Goal: Find specific page/section: Find specific page/section

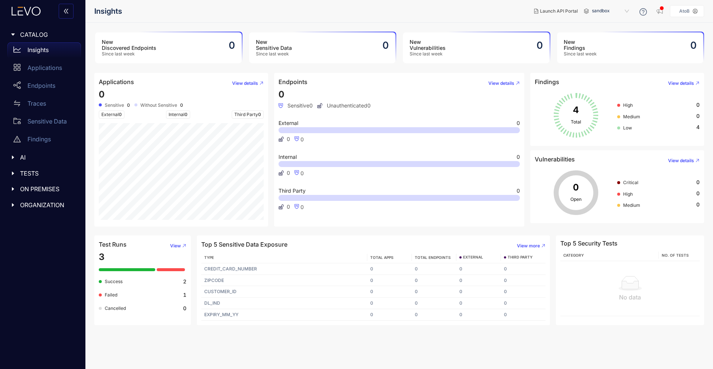
click at [39, 190] on span "ON PREMISES" at bounding box center [47, 188] width 55 height 7
click at [46, 206] on p "Deployments" at bounding box center [45, 204] width 37 height 7
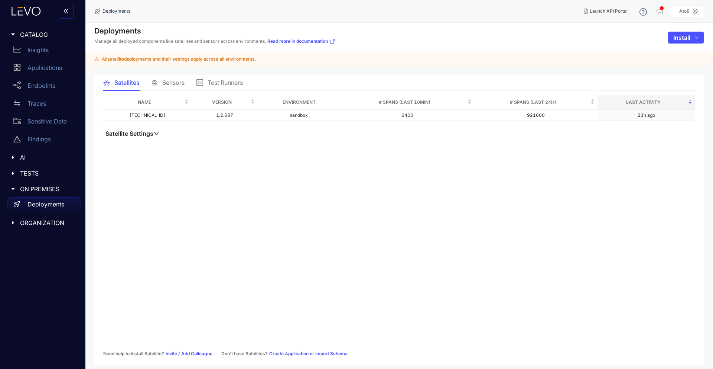
click at [170, 77] on div "Sensors" at bounding box center [167, 83] width 33 height 16
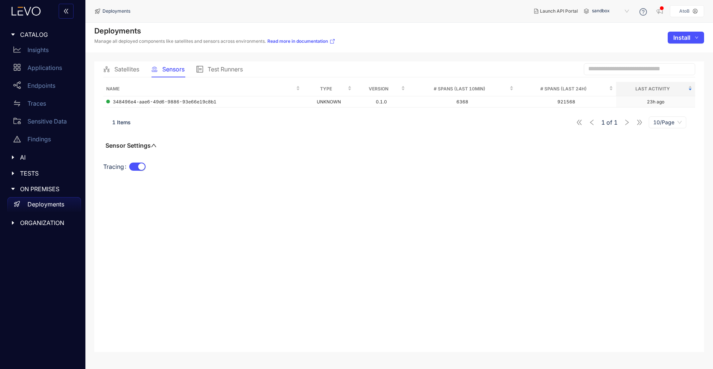
click at [121, 69] on span "Satellites" at bounding box center [126, 69] width 25 height 7
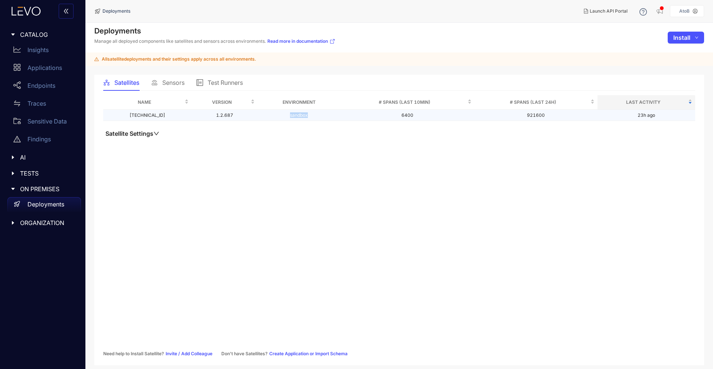
drag, startPoint x: 279, startPoint y: 116, endPoint x: 314, endPoint y: 116, distance: 35.7
click at [314, 116] on td "sandbox" at bounding box center [299, 116] width 83 height 12
click at [298, 123] on div "Name Version Environment # Spans (last 10min) # Spans (last 24h) Last Activity …" at bounding box center [399, 122] width 592 height 54
click at [175, 85] on span "Sensors" at bounding box center [173, 82] width 22 height 7
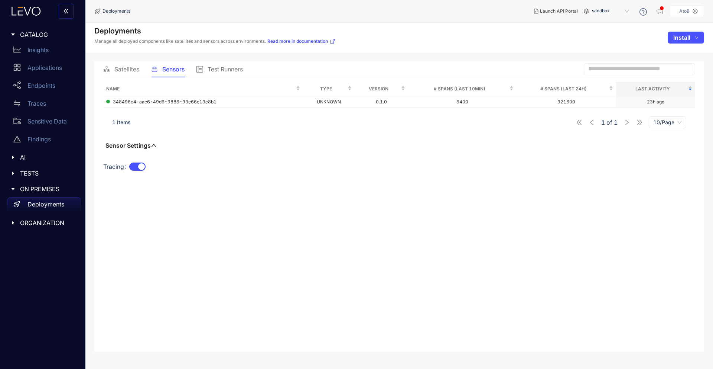
click at [613, 7] on span "sandbox" at bounding box center [611, 11] width 39 height 12
click at [480, 182] on div "Name Type Version # Spans (last 10min) # Spans (last 24h) Last Activity 348496e…" at bounding box center [399, 212] width 592 height 261
click at [598, 11] on span "sandbox" at bounding box center [611, 11] width 39 height 12
click at [451, 179] on div "Tracing" at bounding box center [399, 171] width 592 height 21
click at [694, 13] on icon at bounding box center [695, 11] width 5 height 5
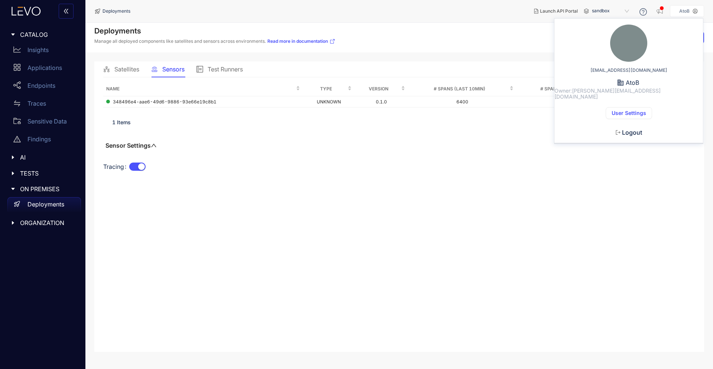
click at [634, 110] on span "User Settings" at bounding box center [629, 113] width 35 height 6
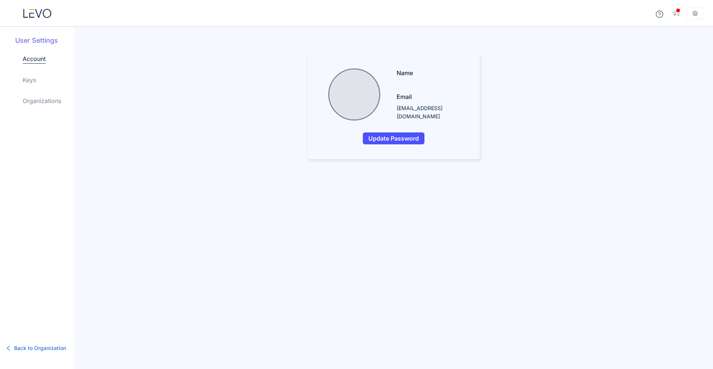
click at [50, 106] on div "Account Keys Organizations" at bounding box center [49, 85] width 52 height 63
click at [45, 98] on link "Organizations" at bounding box center [42, 100] width 39 height 9
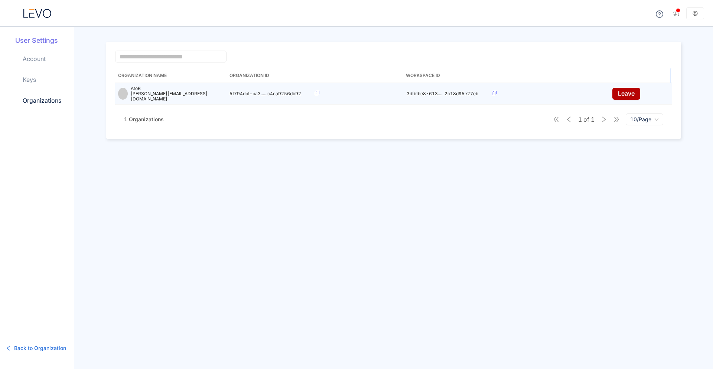
click at [493, 94] on div at bounding box center [535, 94] width 86 height 6
click at [494, 91] on icon at bounding box center [494, 93] width 4 height 4
click at [316, 94] on div at bounding box center [358, 94] width 86 height 6
click at [317, 91] on icon at bounding box center [317, 93] width 4 height 4
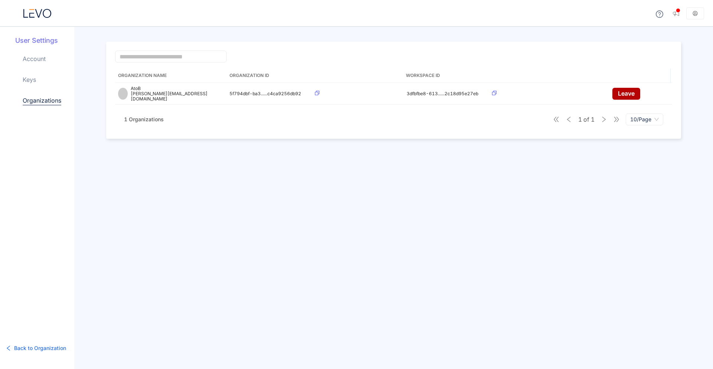
click at [46, 10] on icon at bounding box center [37, 13] width 28 height 9
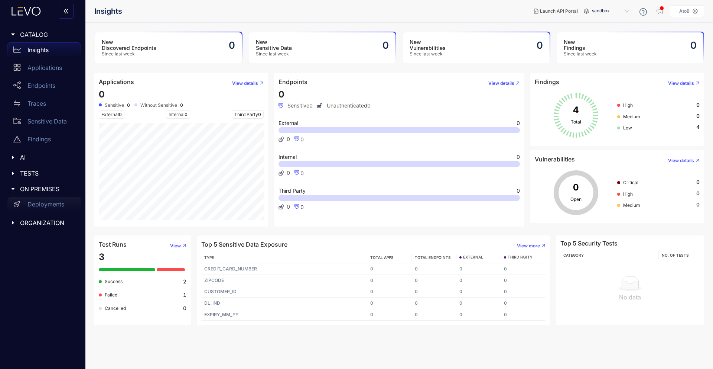
click at [52, 204] on p "Deployments" at bounding box center [45, 204] width 37 height 7
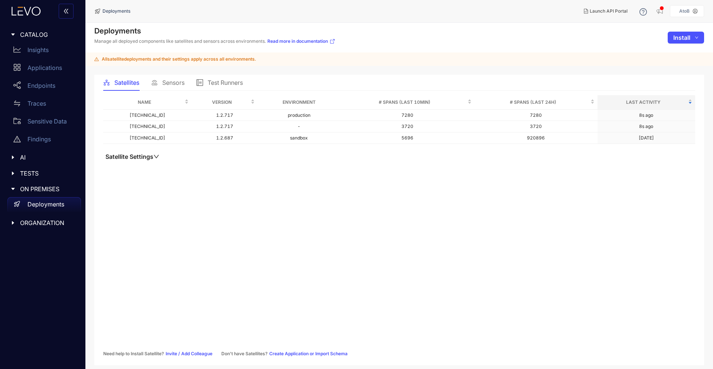
click at [176, 82] on span "Sensors" at bounding box center [173, 82] width 22 height 7
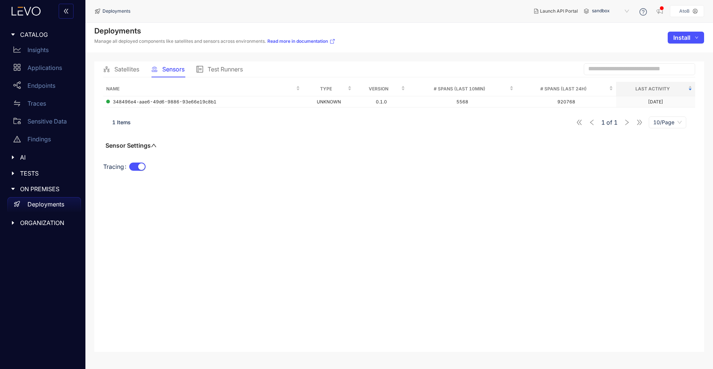
click at [240, 69] on span "Test Runners" at bounding box center [225, 69] width 35 height 7
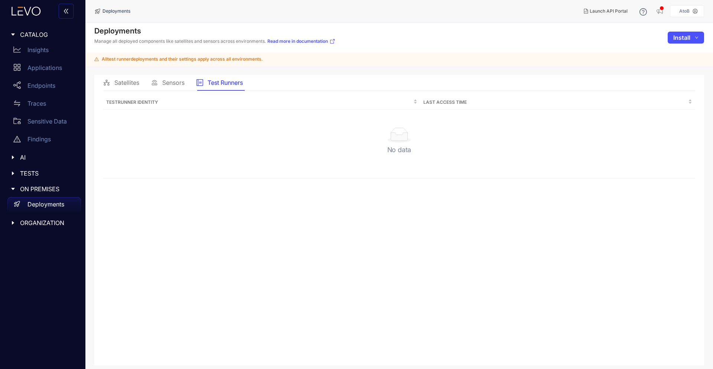
click at [177, 84] on span "Sensors" at bounding box center [173, 82] width 22 height 7
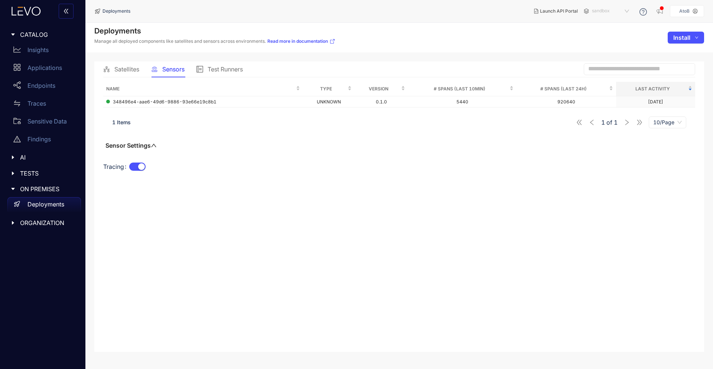
click at [609, 12] on span "sandbox" at bounding box center [611, 11] width 39 height 12
click at [607, 31] on div "production" at bounding box center [614, 33] width 39 height 8
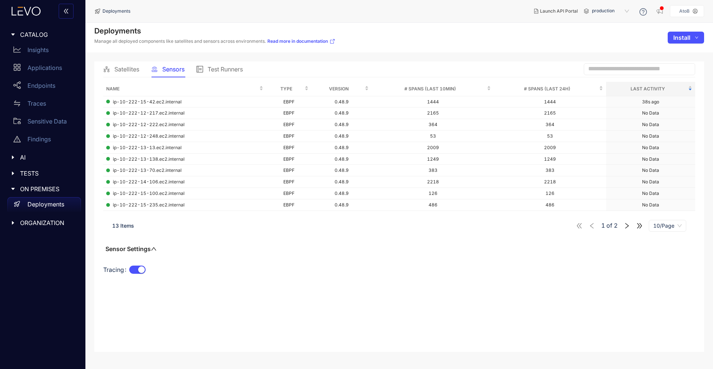
click at [124, 70] on span "Satellites" at bounding box center [126, 69] width 25 height 7
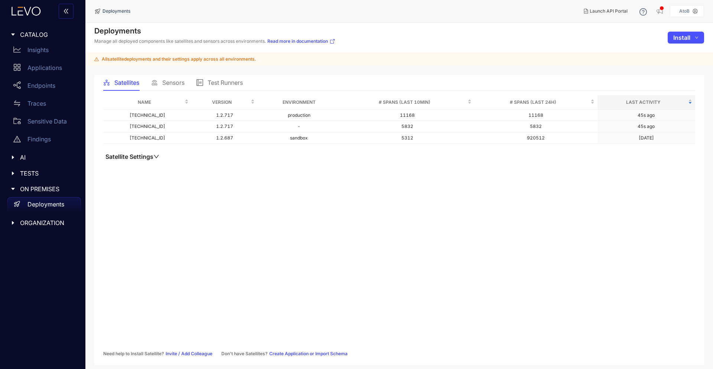
click at [178, 84] on span "Sensors" at bounding box center [173, 82] width 22 height 7
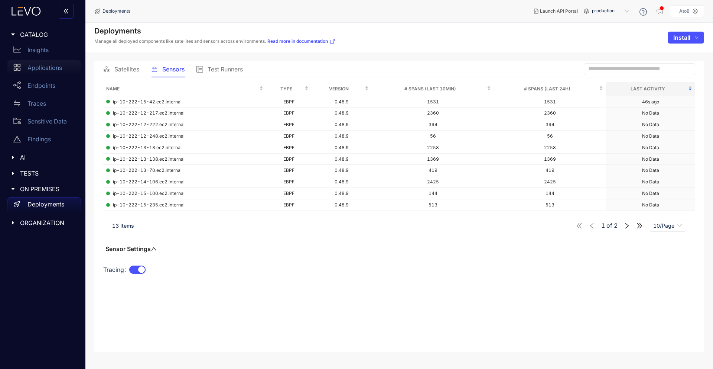
click at [58, 67] on p "Applications" at bounding box center [44, 67] width 35 height 7
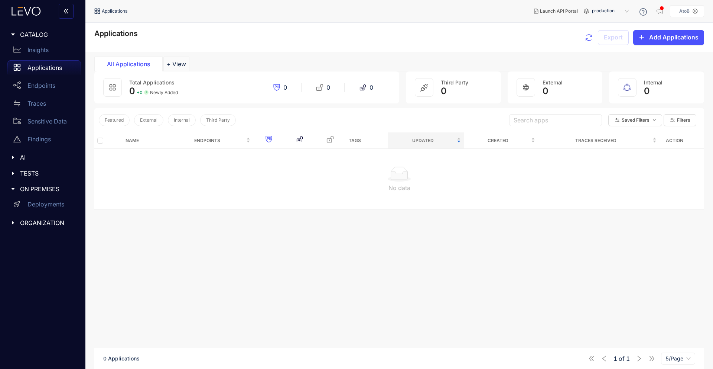
click at [587, 40] on icon "button" at bounding box center [589, 37] width 9 height 9
click at [46, 202] on p "Deployments" at bounding box center [45, 204] width 37 height 7
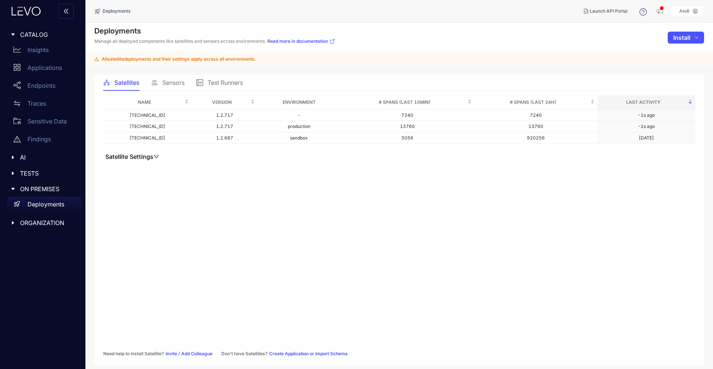
click at [176, 85] on span "Sensors" at bounding box center [173, 82] width 22 height 7
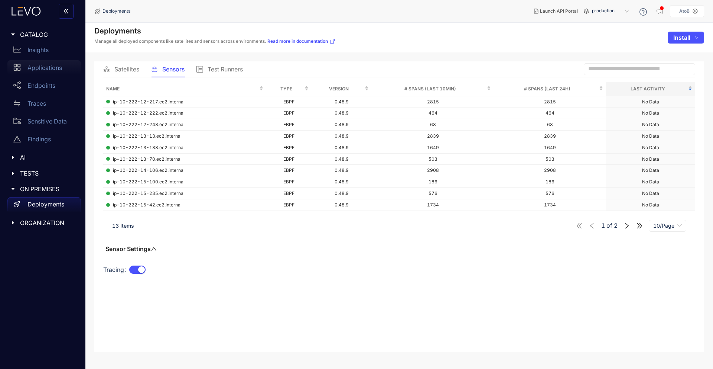
click at [42, 67] on p "Applications" at bounding box center [44, 67] width 35 height 7
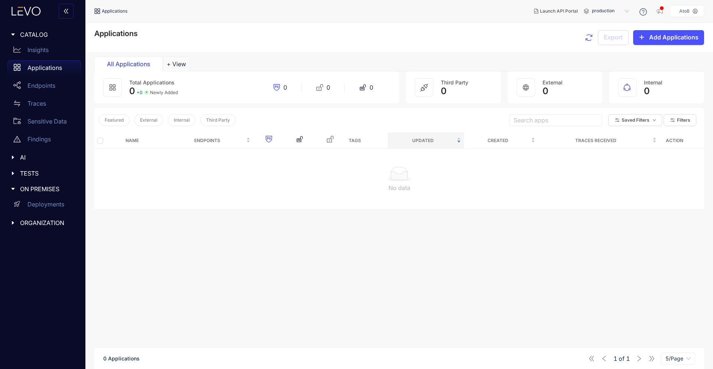
click at [256, 219] on div "Name Endpoints Tags Updated Created Traces Received Action No data" at bounding box center [399, 262] width 610 height 260
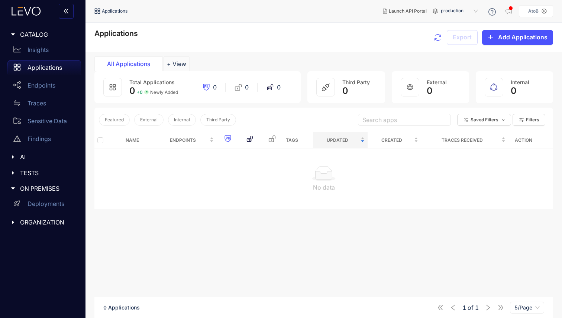
click at [439, 34] on icon "button" at bounding box center [437, 37] width 7 height 7
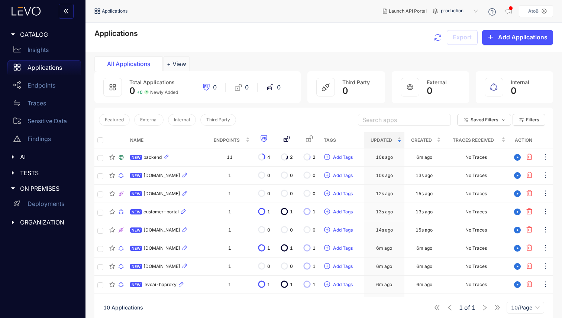
scroll to position [53, 0]
